Goal: Transaction & Acquisition: Purchase product/service

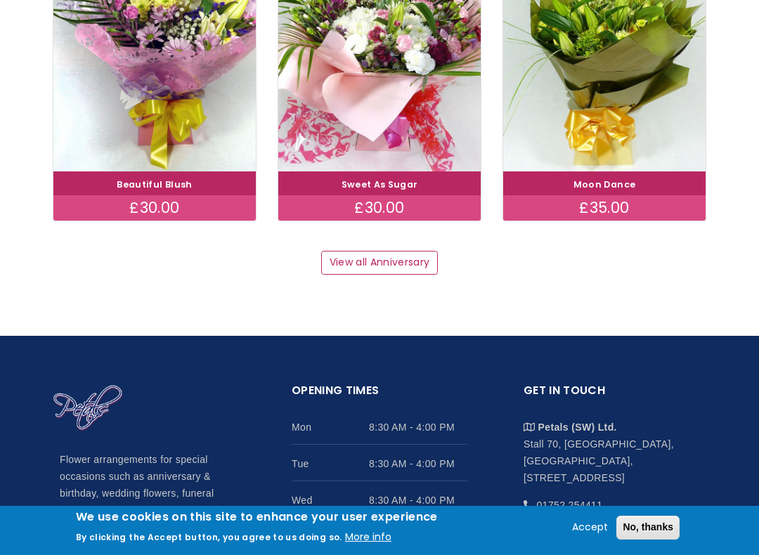
scroll to position [1898, 0]
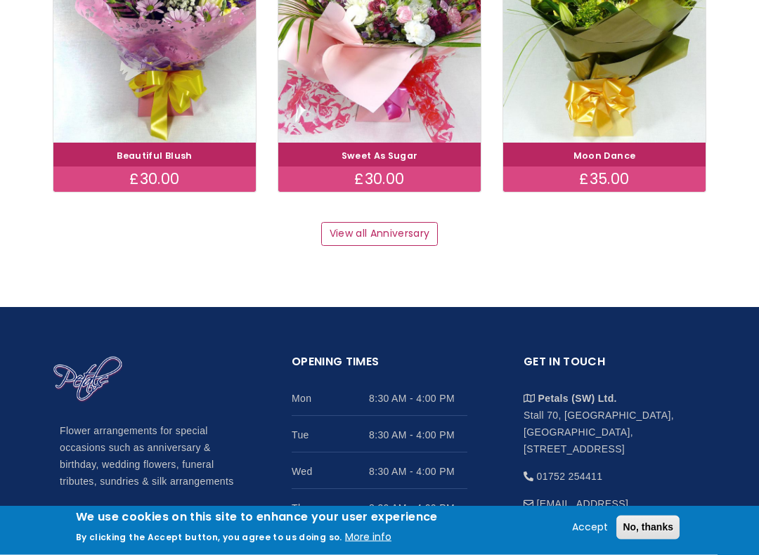
click at [376, 226] on link "View all Anniversary" at bounding box center [379, 235] width 117 height 24
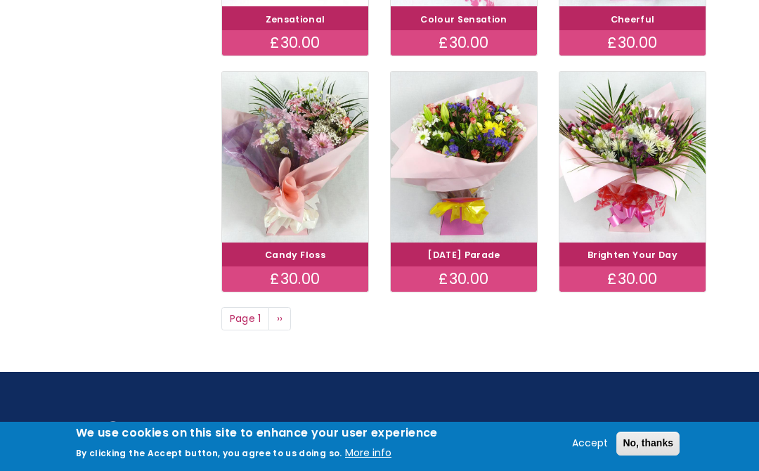
scroll to position [926, 0]
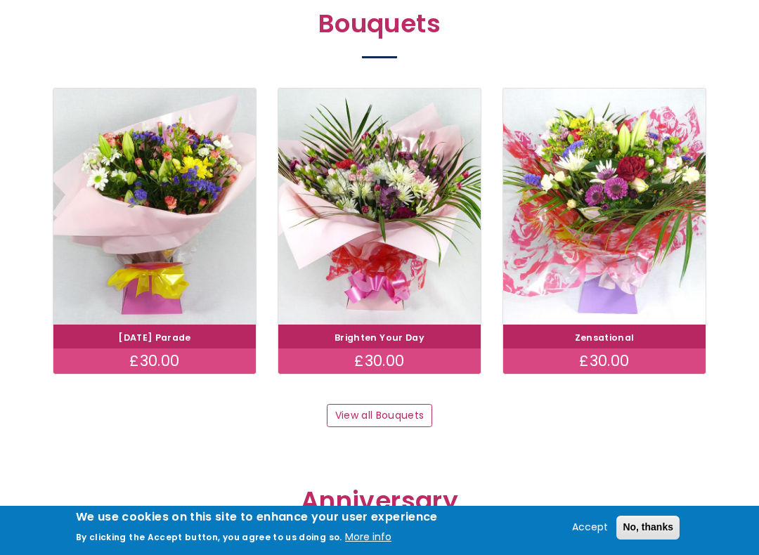
scroll to position [1240, 0]
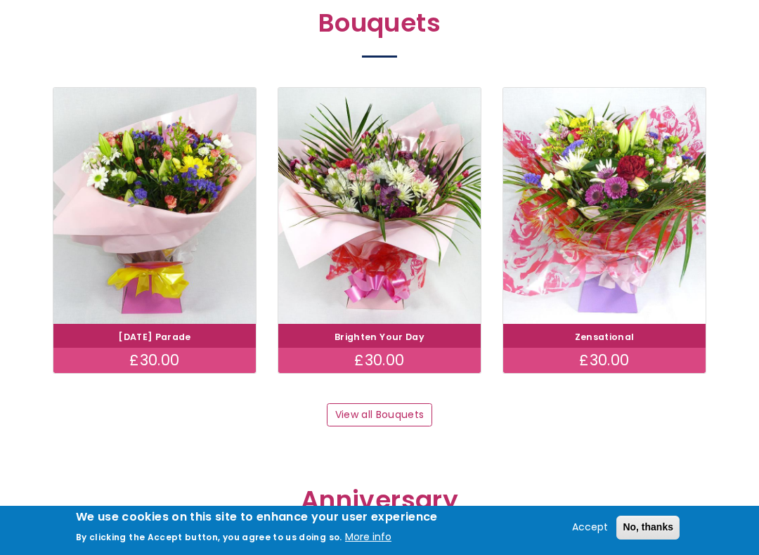
click at [380, 406] on link "View all Bouquets" at bounding box center [379, 415] width 105 height 24
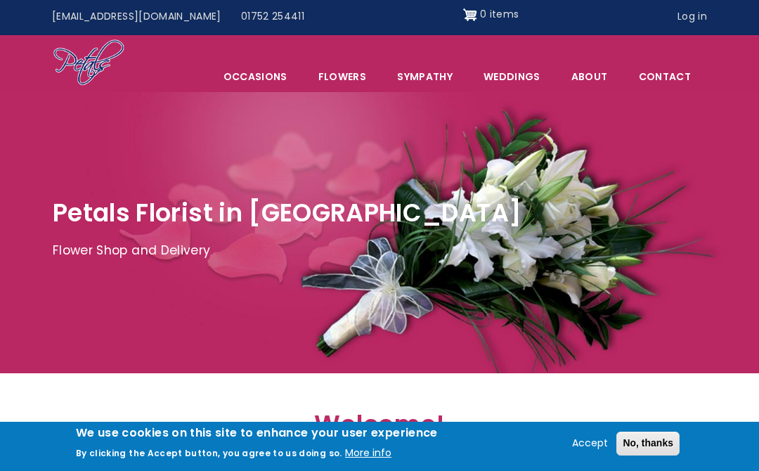
scroll to position [0, 0]
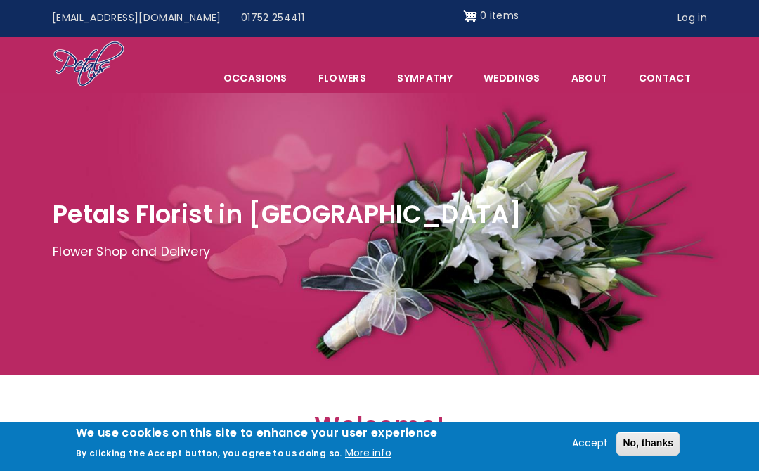
click at [437, 75] on link "Sympathy" at bounding box center [424, 78] width 85 height 30
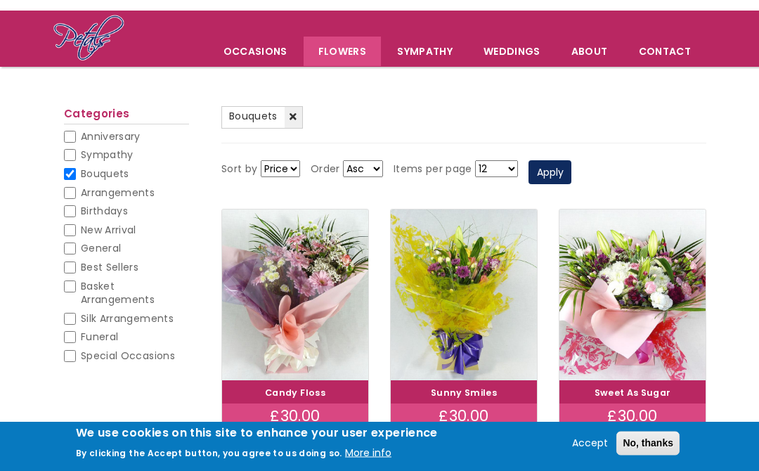
scroll to position [53, 0]
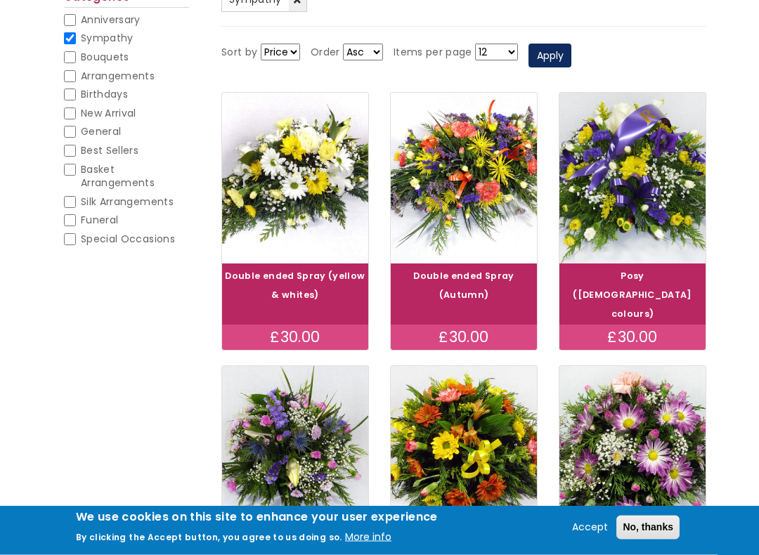
scroll to position [278, 0]
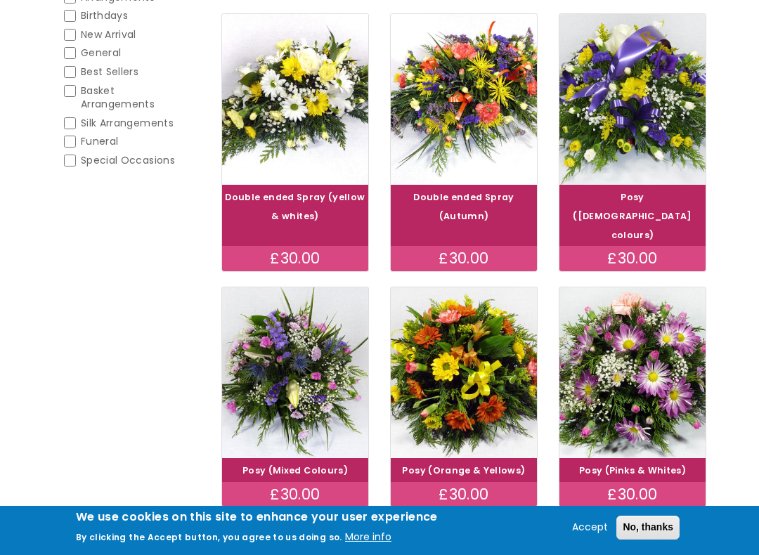
click at [648, 354] on img at bounding box center [633, 372] width 146 height 171
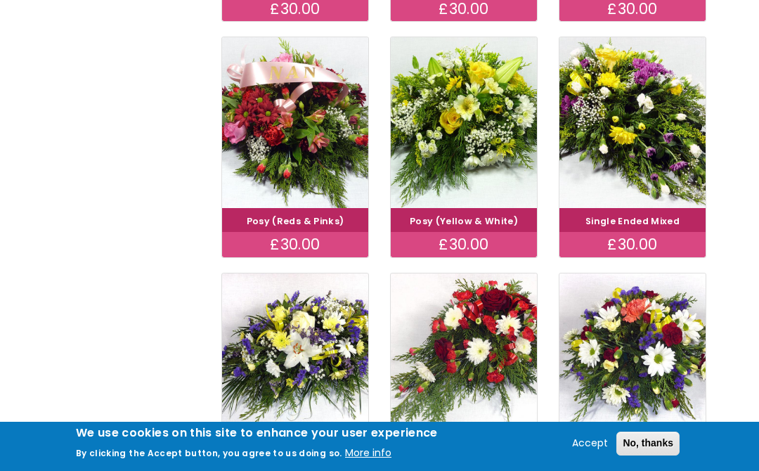
scroll to position [763, 0]
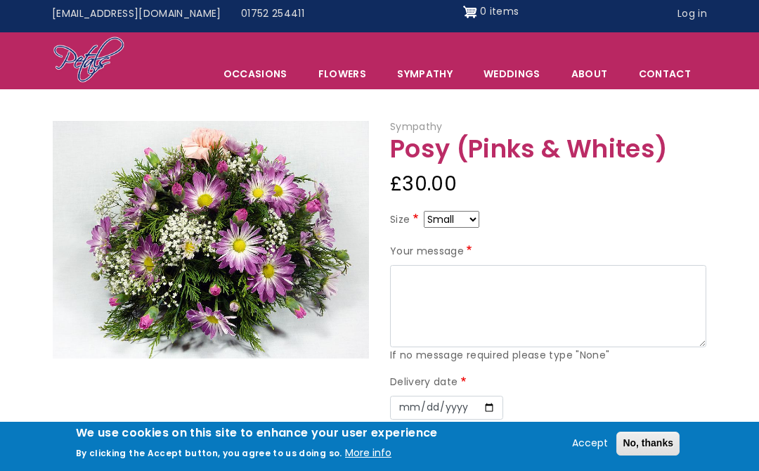
scroll to position [4, 0]
